Goal: Task Accomplishment & Management: Use online tool/utility

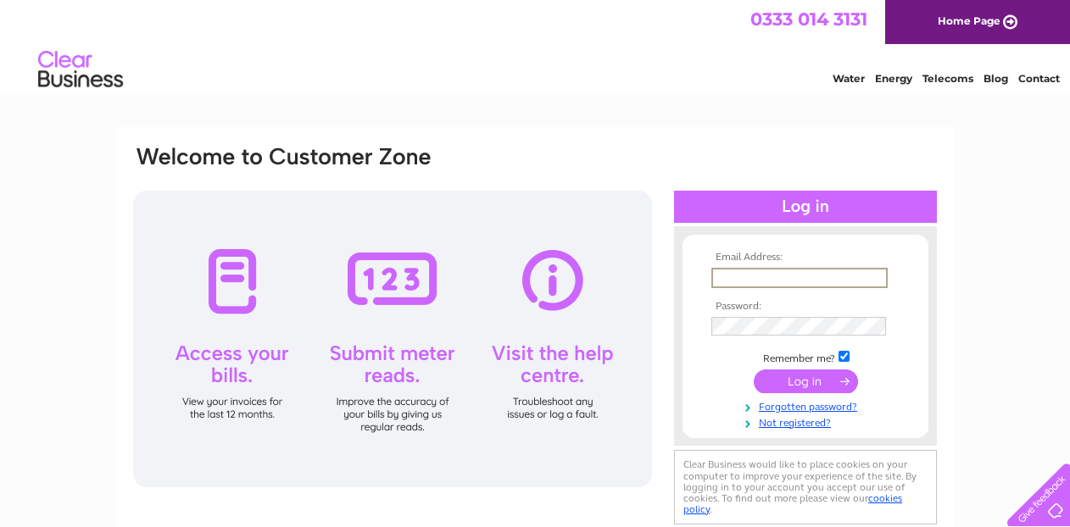
click at [848, 282] on input "text" at bounding box center [799, 278] width 176 height 20
type input "info@eildonhealthandfitness.com"
click at [825, 381] on input "submit" at bounding box center [805, 380] width 104 height 24
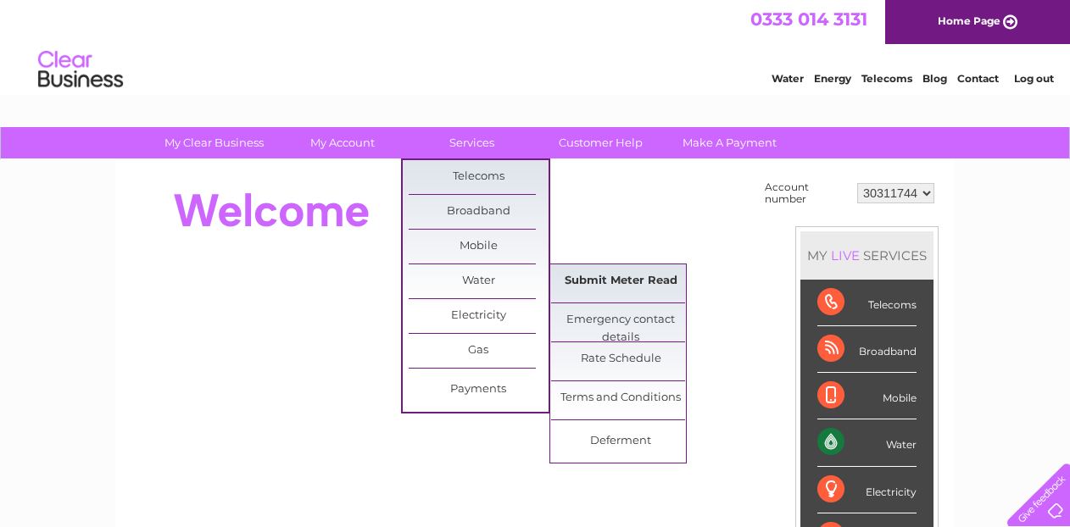
click at [599, 274] on link "Submit Meter Read" at bounding box center [621, 281] width 140 height 34
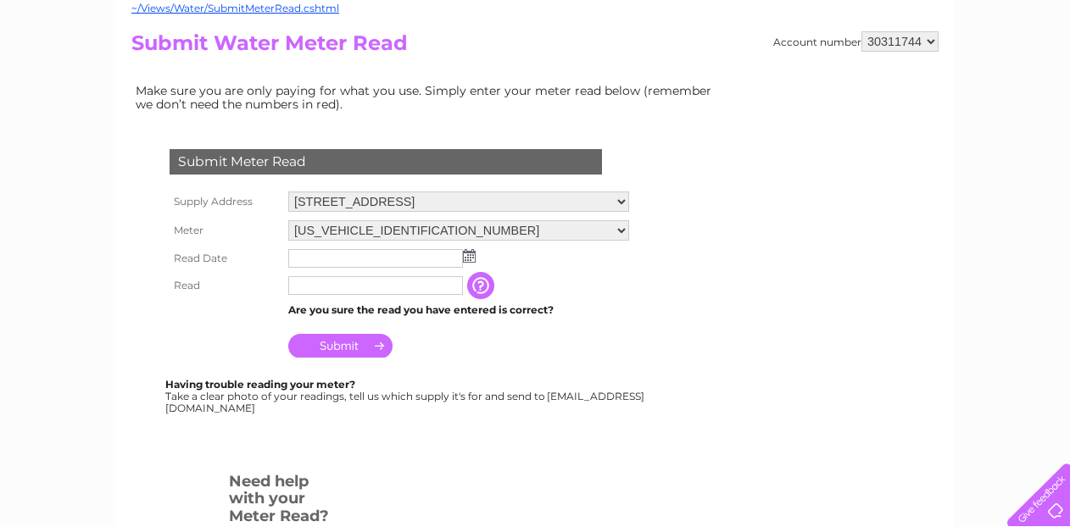
scroll to position [184, 0]
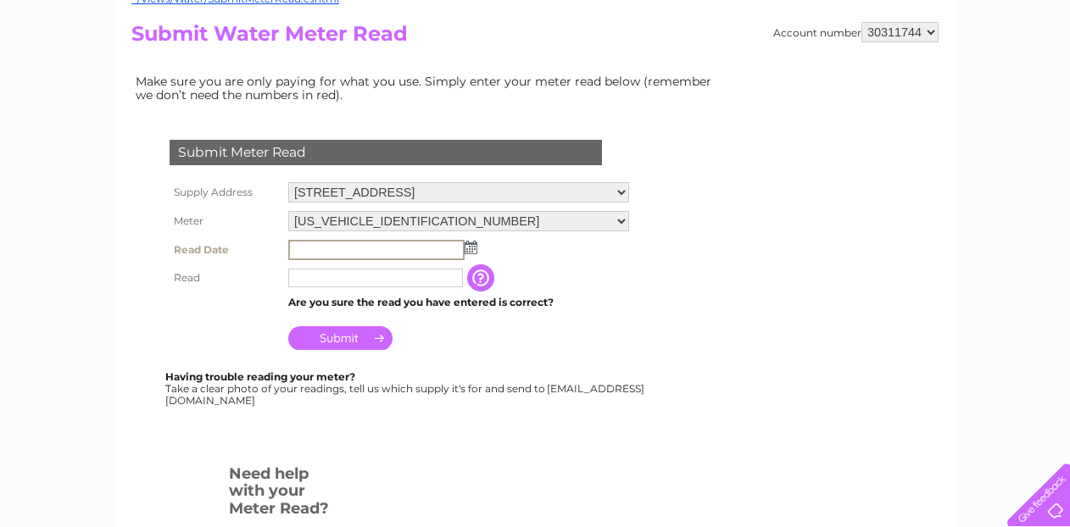
click at [330, 249] on input "text" at bounding box center [376, 250] width 176 height 20
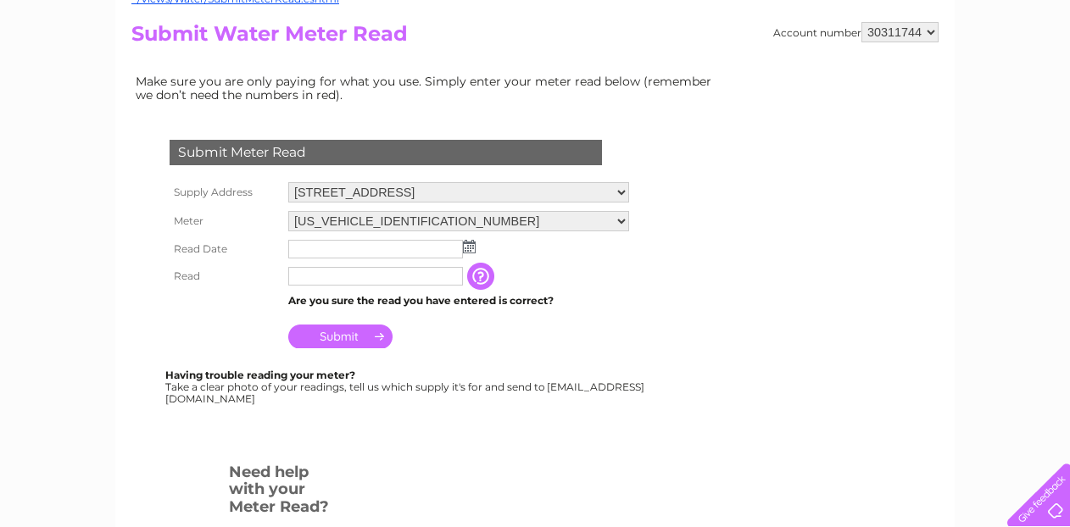
click at [473, 252] on img at bounding box center [469, 247] width 13 height 14
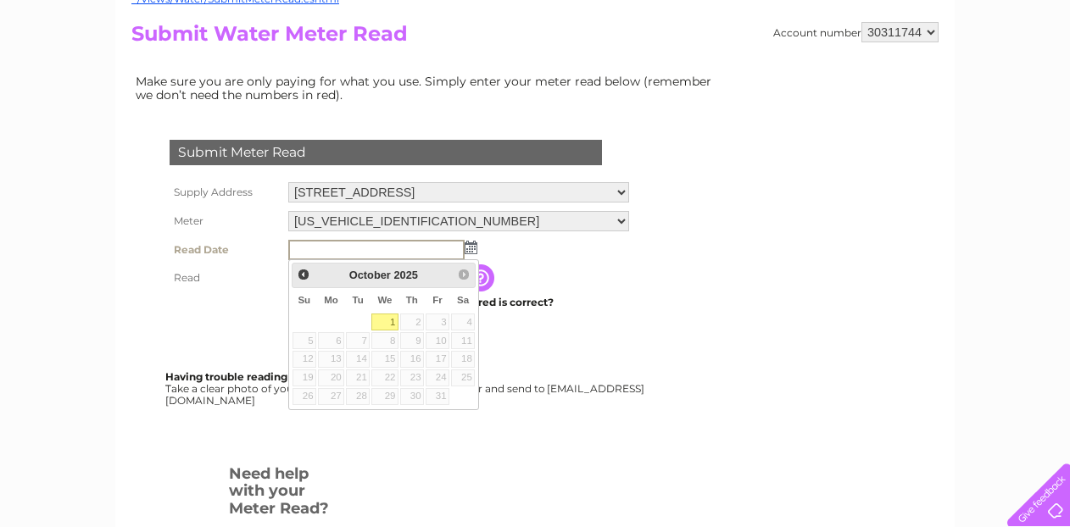
click at [382, 320] on link "1" at bounding box center [384, 322] width 27 height 17
type input "2025/10/01"
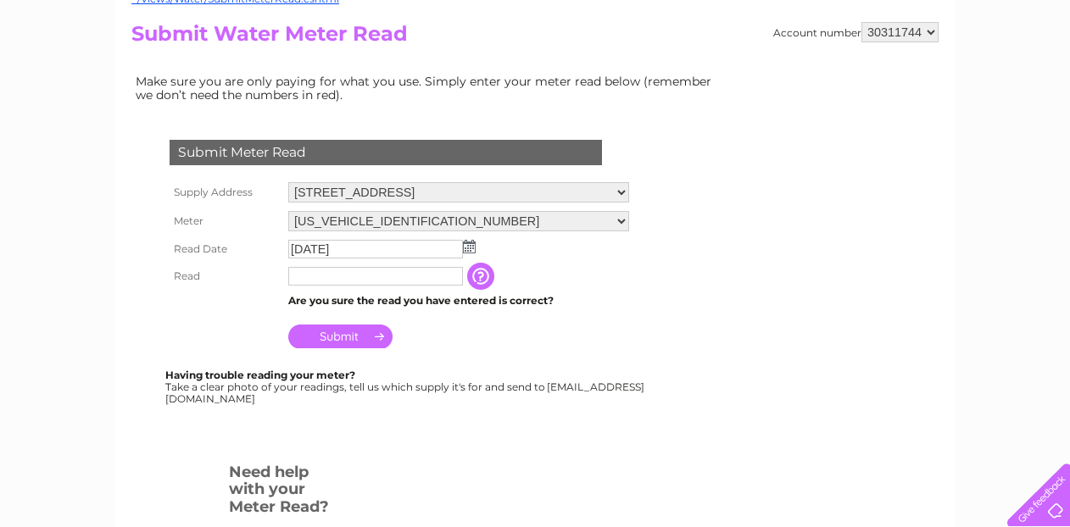
click at [342, 282] on input "text" at bounding box center [375, 276] width 175 height 19
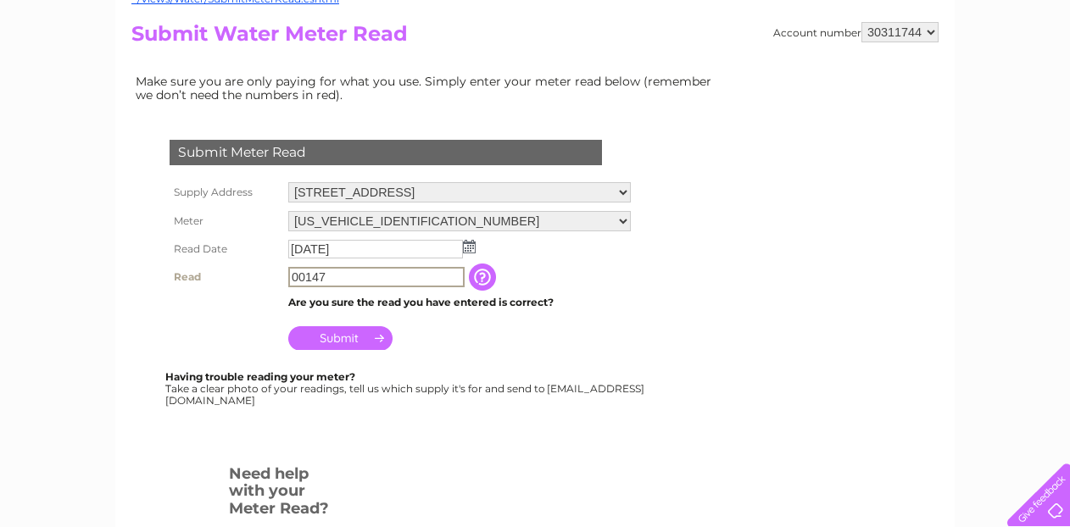
type input "00147"
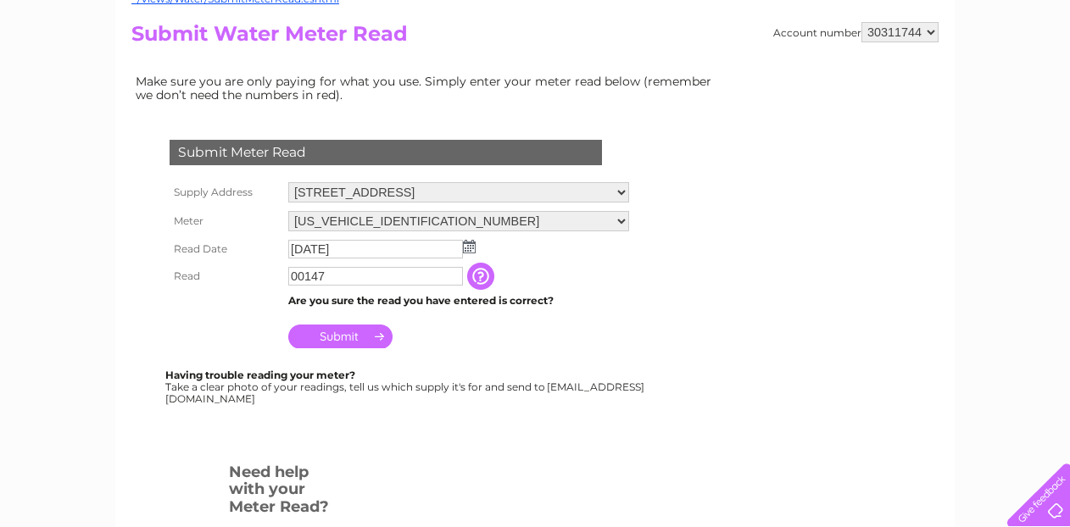
click at [343, 341] on input "Submit" at bounding box center [340, 337] width 104 height 24
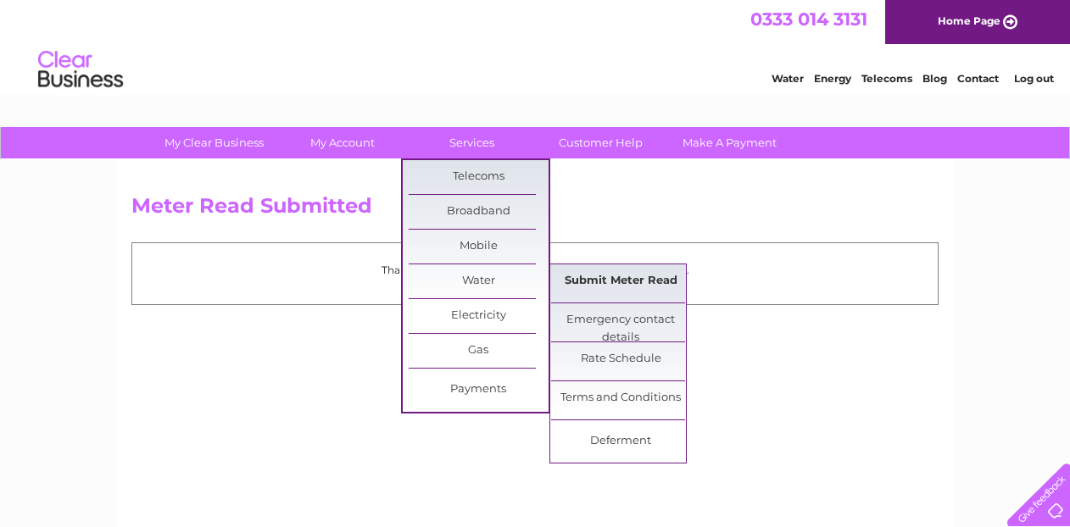
click at [641, 278] on link "Submit Meter Read" at bounding box center [621, 281] width 140 height 34
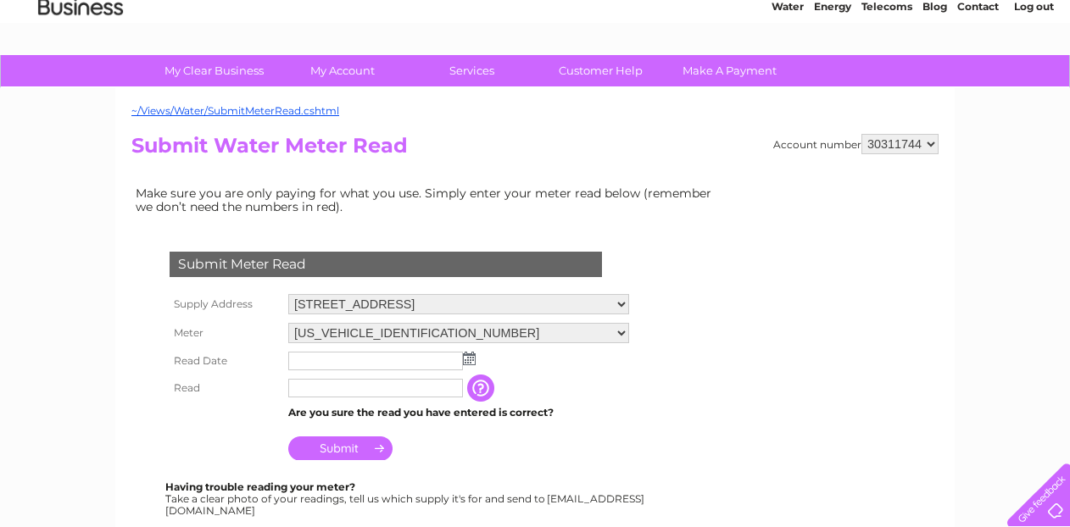
scroll to position [68, 0]
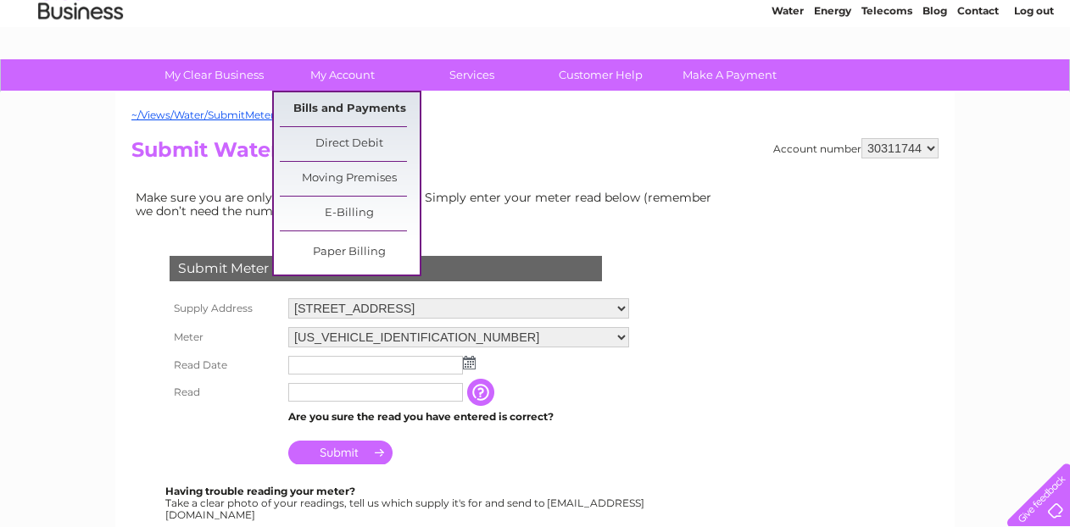
click at [381, 114] on link "Bills and Payments" at bounding box center [350, 109] width 140 height 34
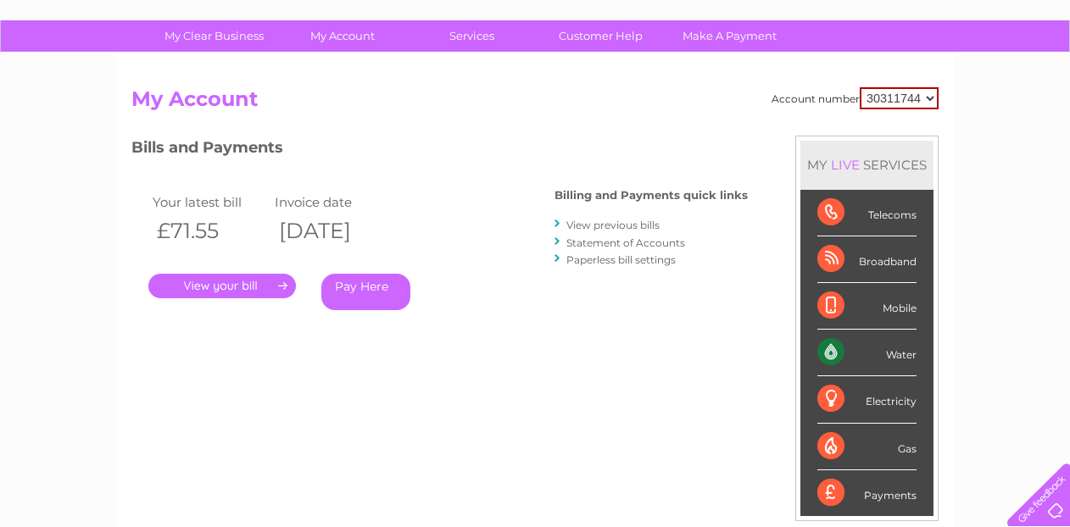
scroll to position [108, 0]
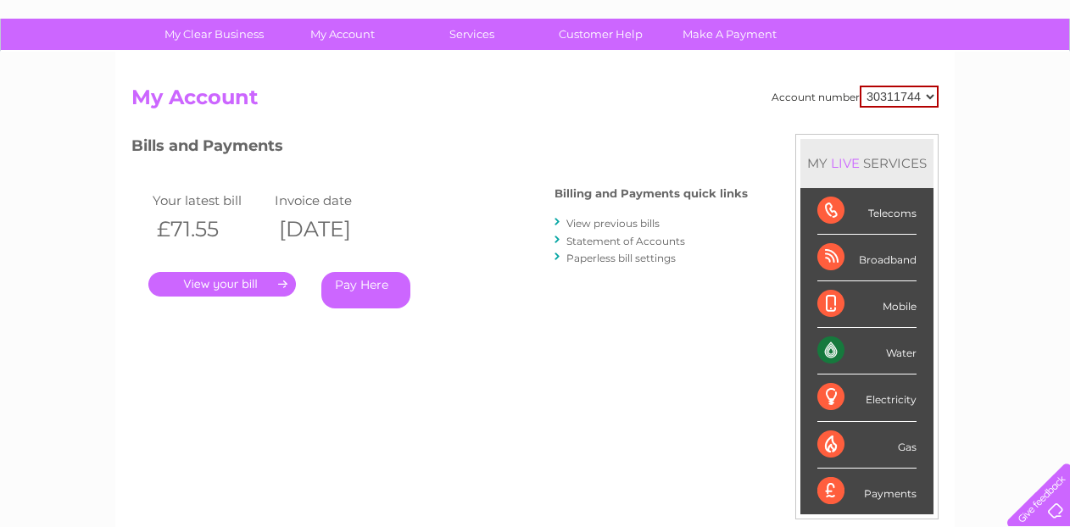
click at [597, 218] on link "View previous bills" at bounding box center [612, 223] width 93 height 13
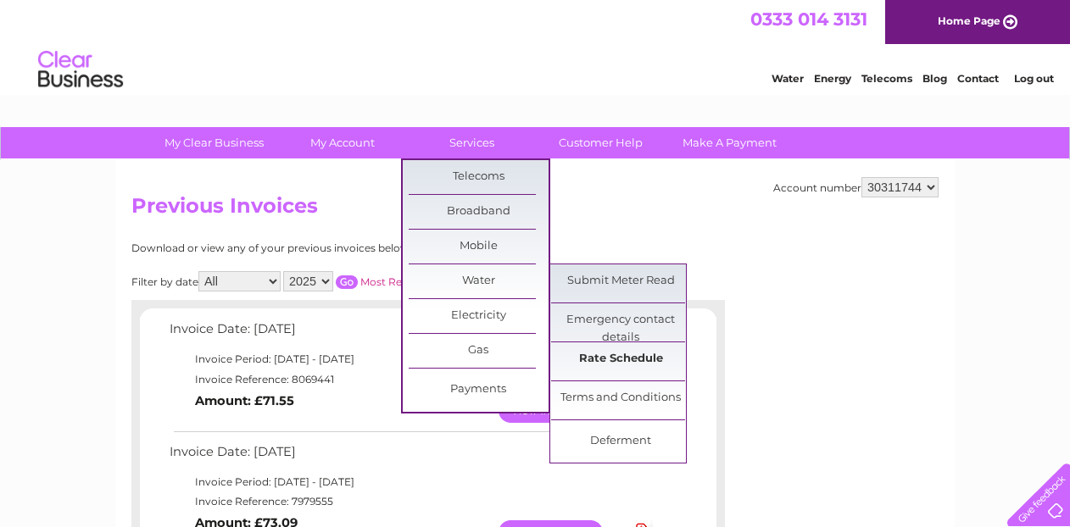
click at [617, 356] on link "Rate Schedule" at bounding box center [621, 359] width 140 height 34
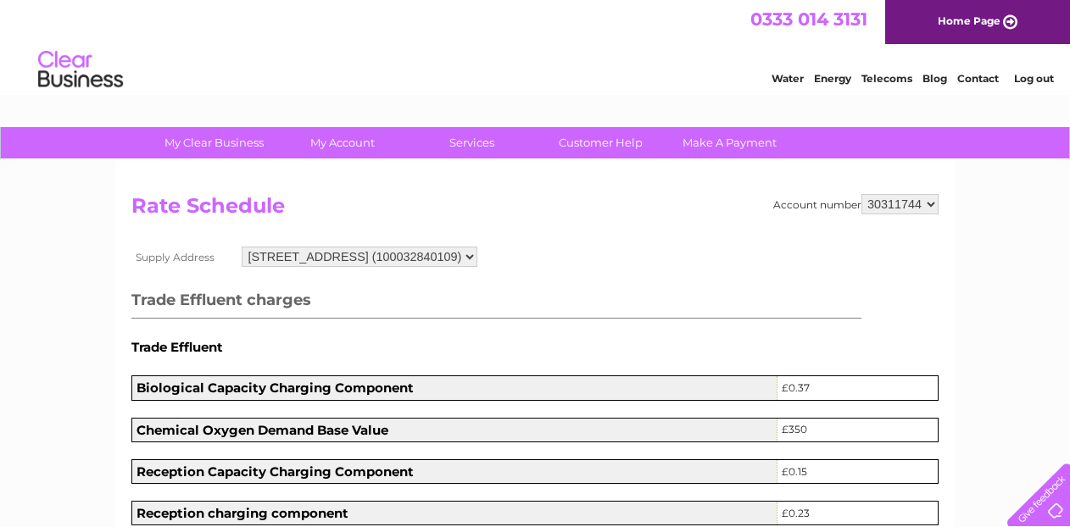
click at [709, 210] on h2 "Rate Schedule" at bounding box center [534, 210] width 807 height 32
